Goal: Book appointment/travel/reservation

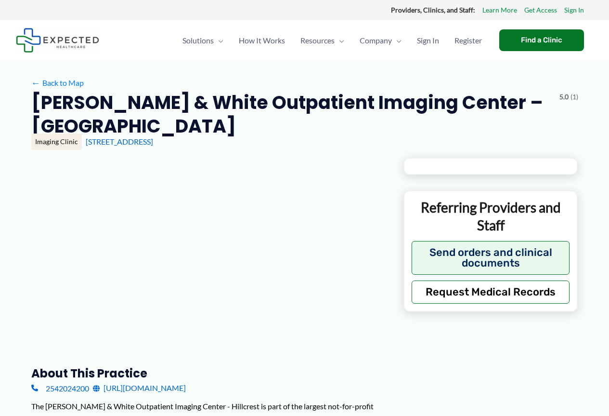
type input "**********"
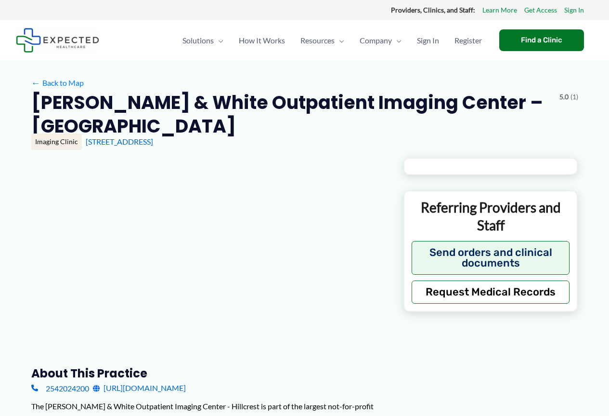
type input "**********"
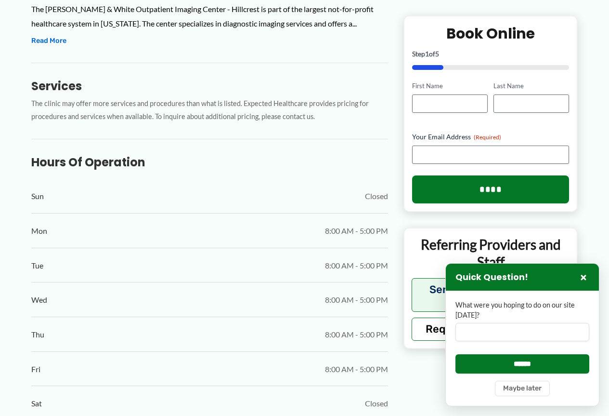
scroll to position [385, 0]
